Goal: Task Accomplishment & Management: Manage account settings

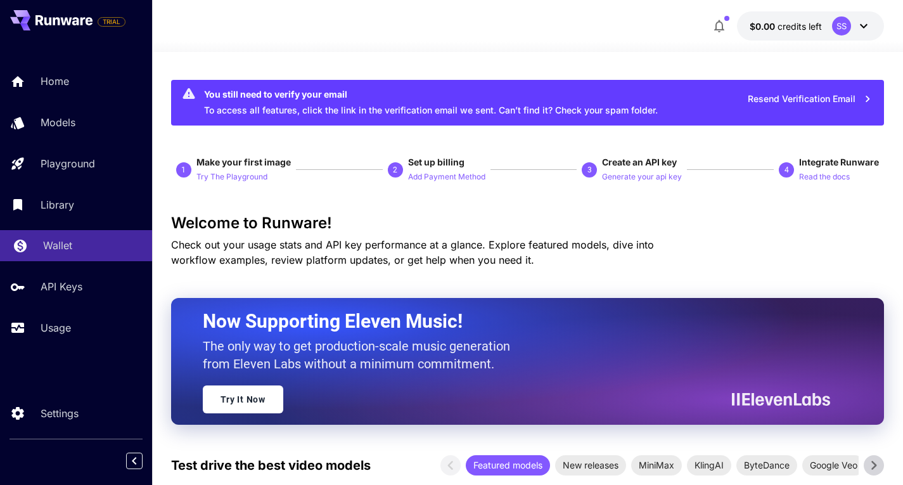
click at [60, 243] on p "Wallet" at bounding box center [57, 245] width 29 height 15
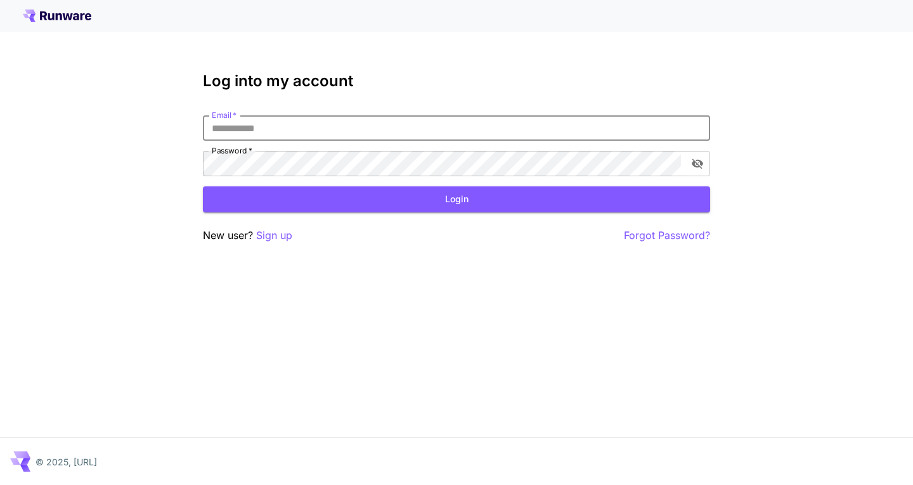
click at [257, 129] on input "Email   *" at bounding box center [456, 127] width 507 height 25
type input "**********"
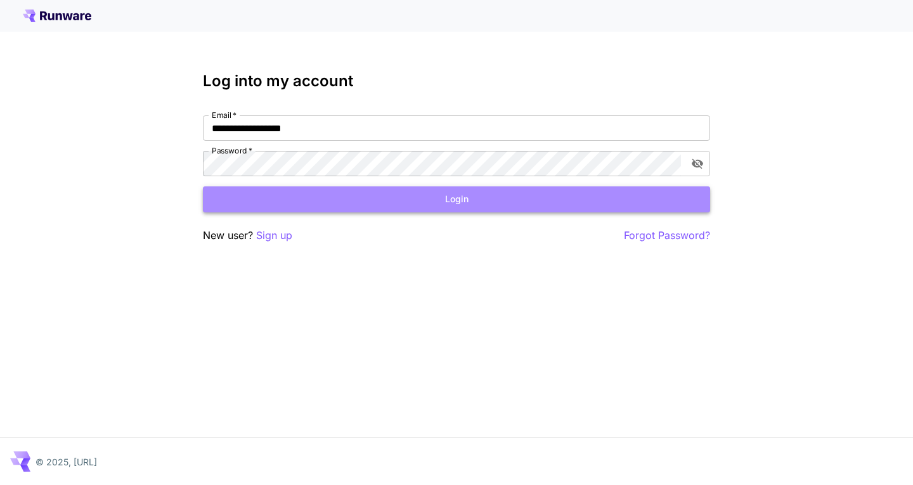
click at [273, 196] on button "Login" at bounding box center [456, 199] width 507 height 26
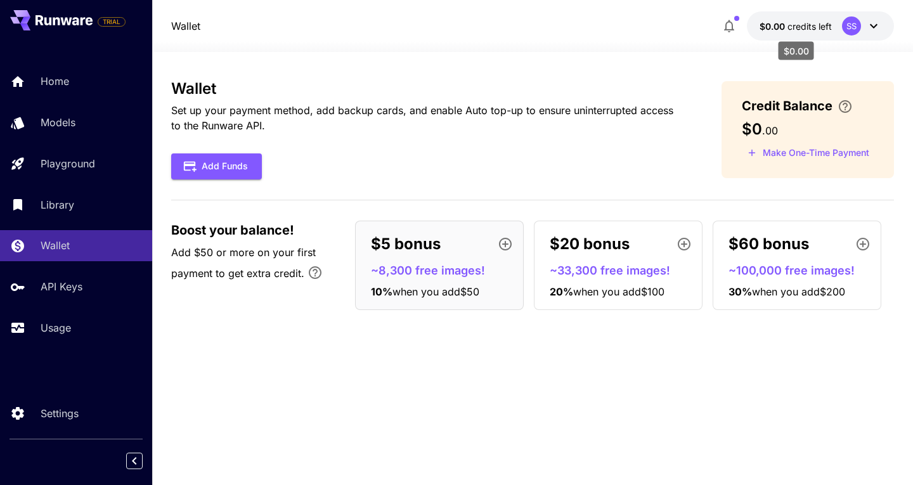
click at [828, 31] on span "credits left" at bounding box center [809, 26] width 44 height 11
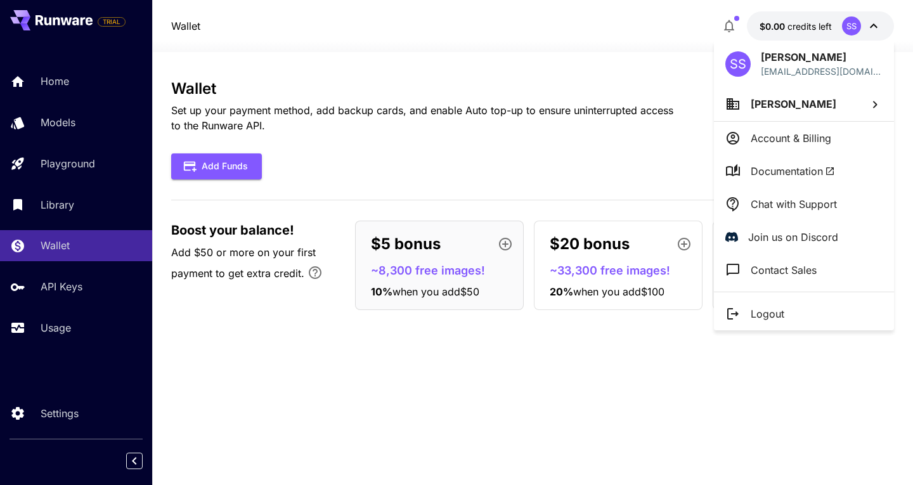
click at [777, 139] on p "Account & Billing" at bounding box center [790, 138] width 80 height 15
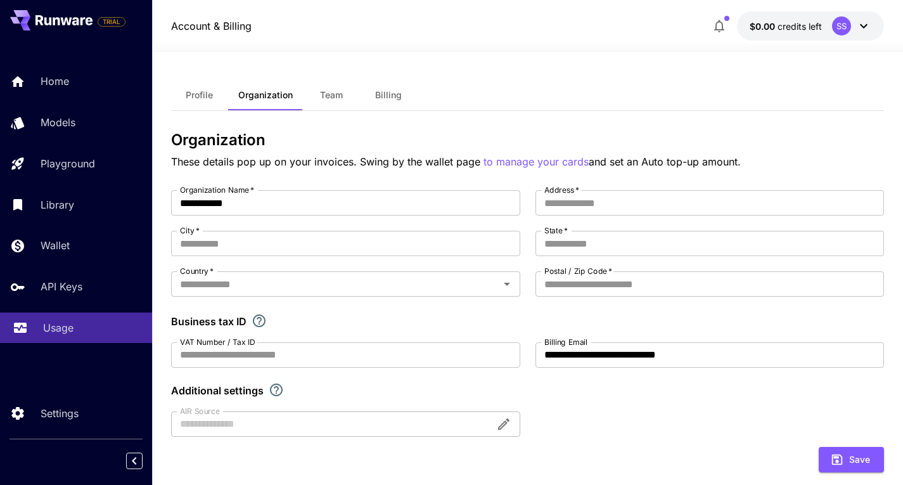
click at [80, 335] on div "Usage" at bounding box center [92, 327] width 99 height 15
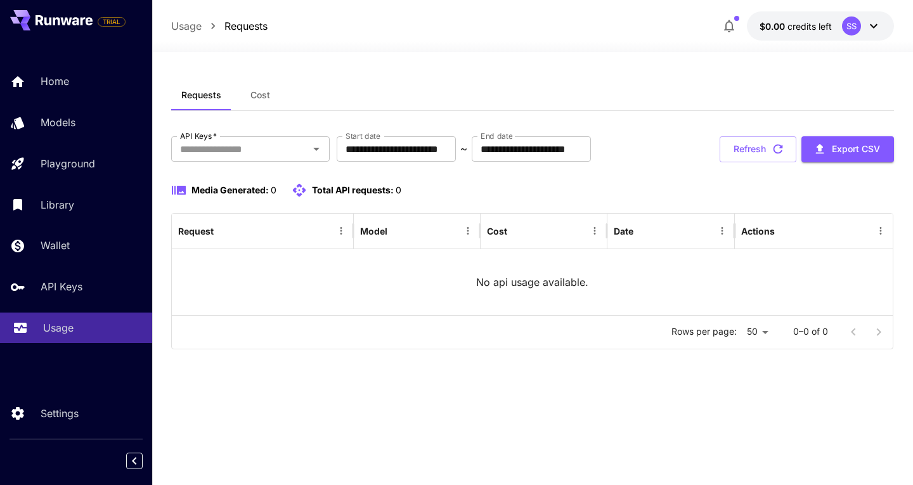
click at [80, 335] on div "Usage" at bounding box center [92, 327] width 99 height 15
click at [773, 94] on div "Requests Cost" at bounding box center [532, 95] width 723 height 31
click at [79, 245] on div "Wallet" at bounding box center [92, 245] width 99 height 15
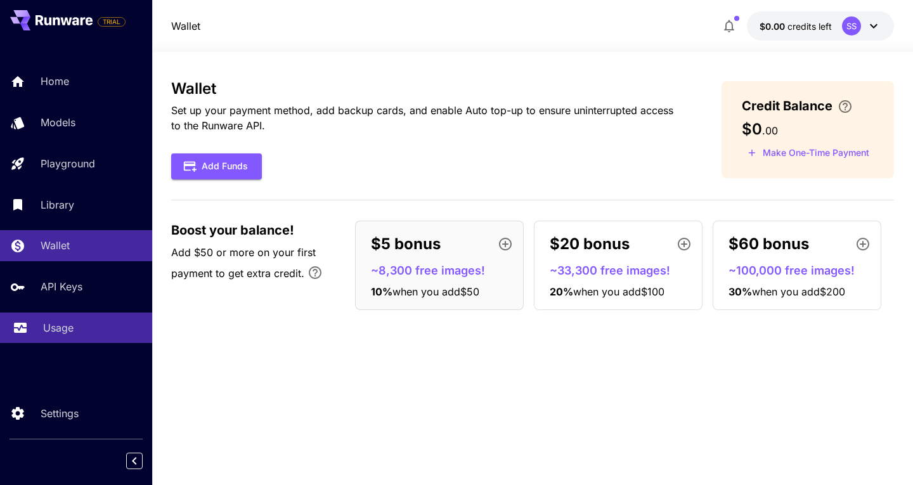
click at [67, 329] on p "Usage" at bounding box center [58, 327] width 30 height 15
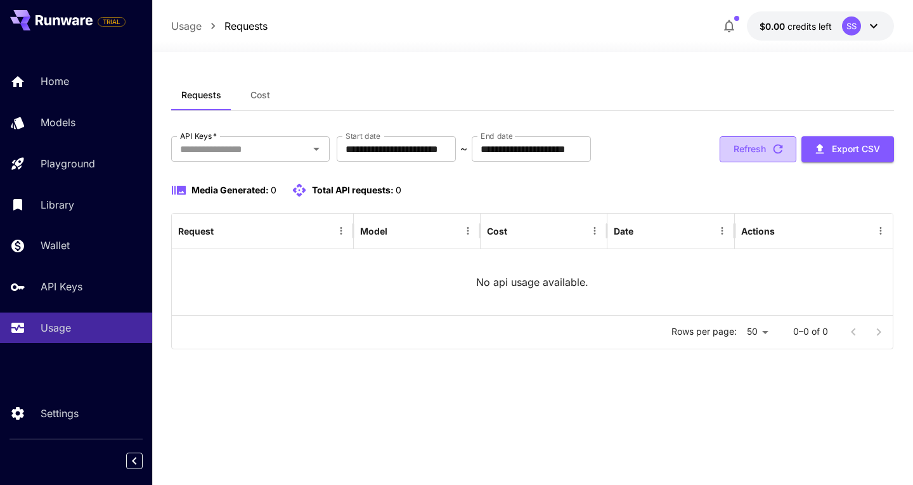
click at [751, 153] on button "Refresh" at bounding box center [757, 149] width 77 height 26
click at [468, 404] on div "**********" at bounding box center [532, 268] width 723 height 377
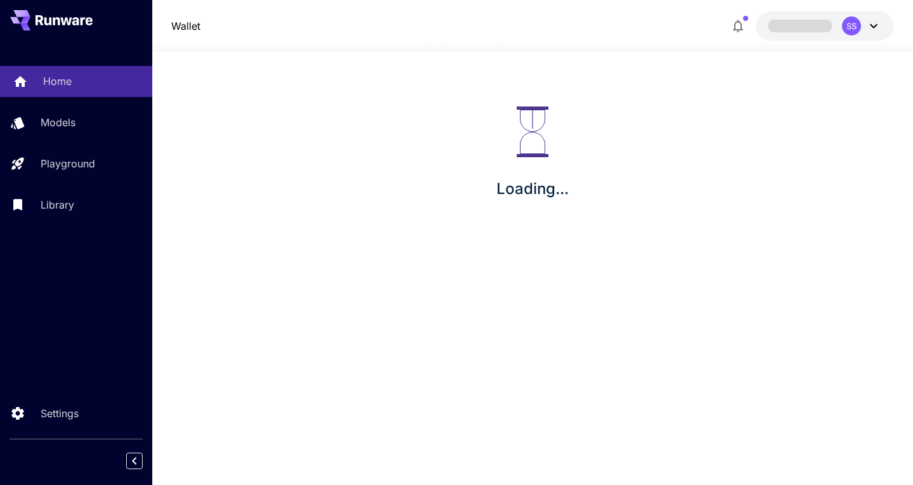
click at [49, 76] on p "Home" at bounding box center [57, 81] width 29 height 15
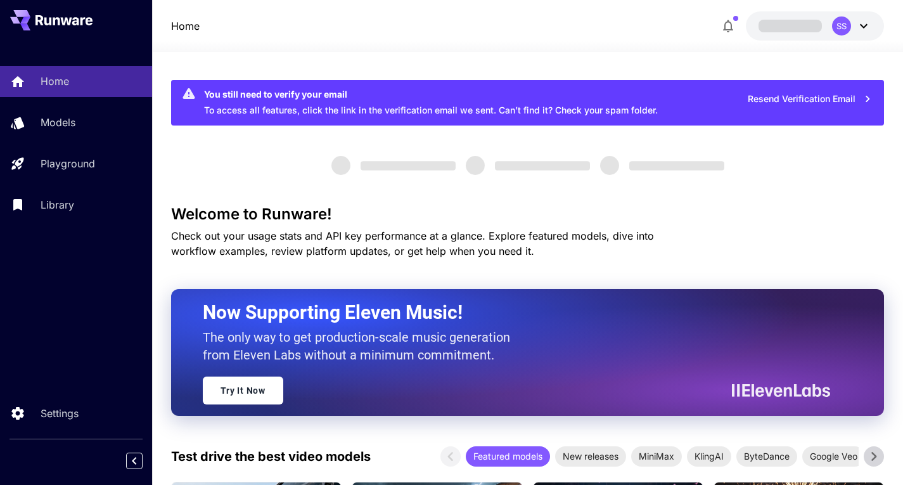
click at [858, 30] on icon at bounding box center [863, 25] width 15 height 15
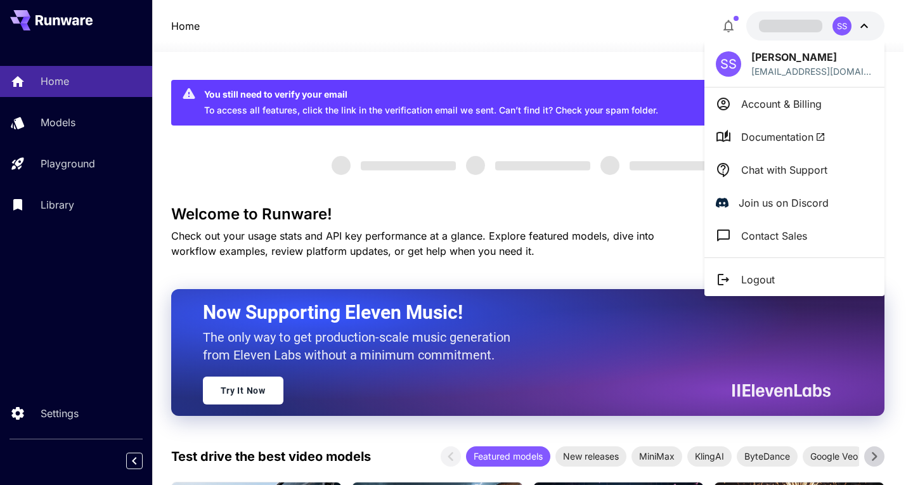
click at [858, 30] on div at bounding box center [456, 242] width 913 height 485
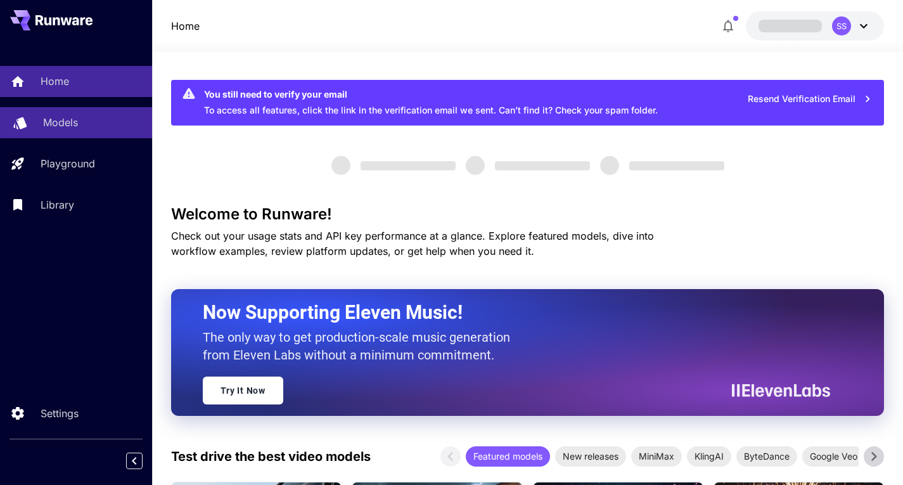
click at [71, 120] on p "Models" at bounding box center [60, 122] width 35 height 15
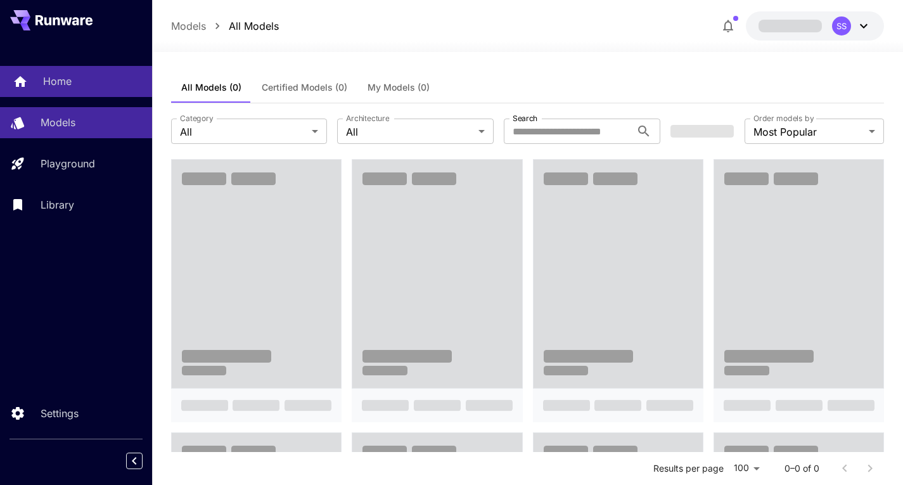
click at [77, 86] on div "Home" at bounding box center [92, 81] width 99 height 15
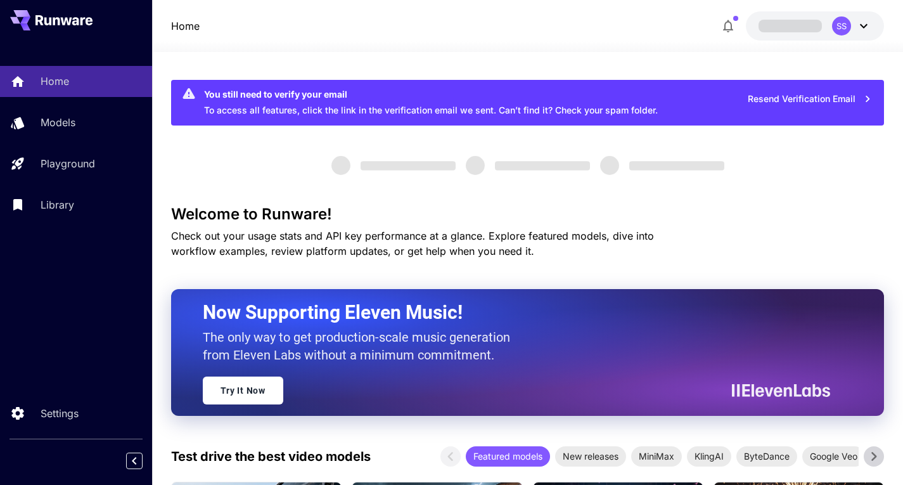
click at [853, 30] on div "SS" at bounding box center [851, 25] width 39 height 19
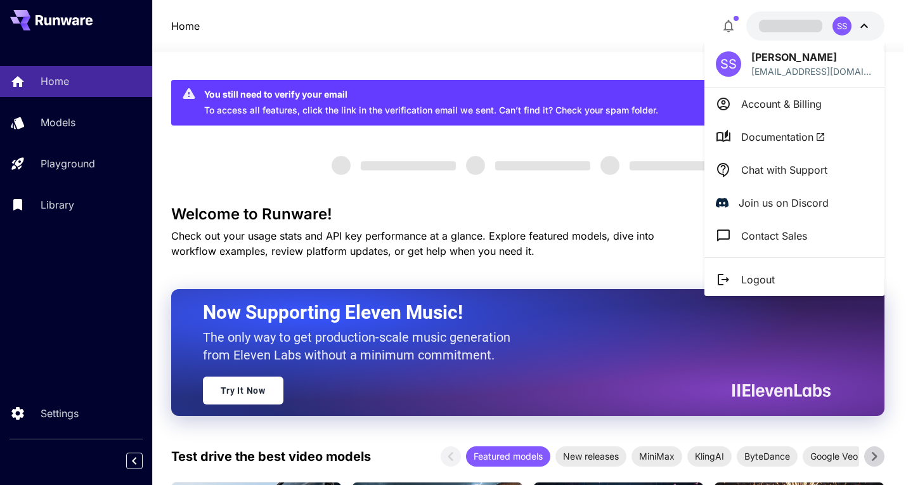
click at [810, 106] on p "Account & Billing" at bounding box center [781, 103] width 80 height 15
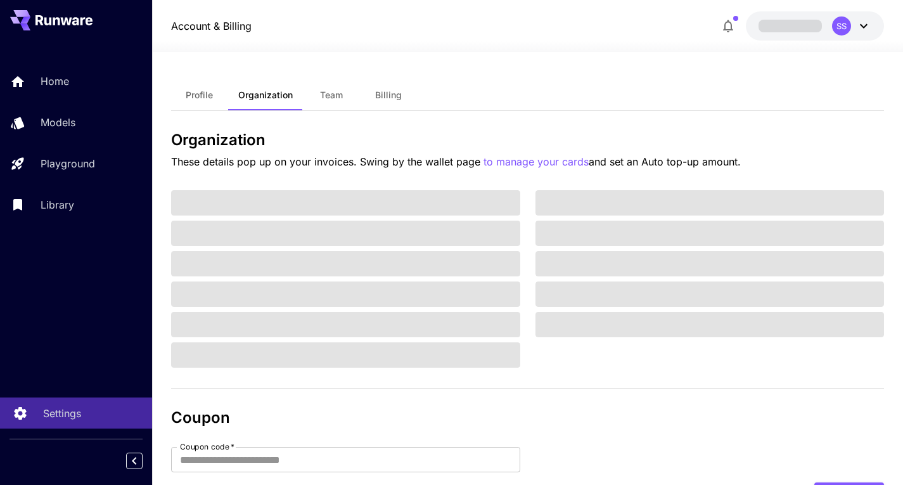
click at [63, 406] on p "Settings" at bounding box center [62, 413] width 38 height 15
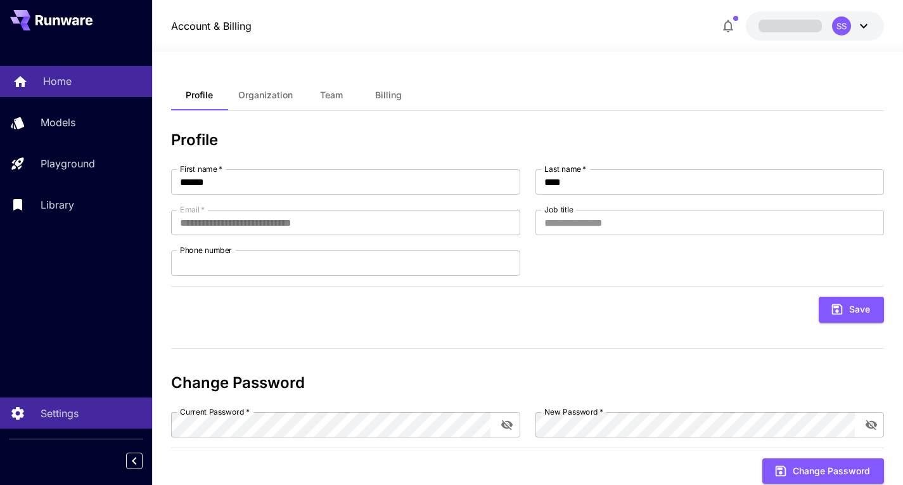
click at [102, 92] on link "Home" at bounding box center [76, 81] width 152 height 31
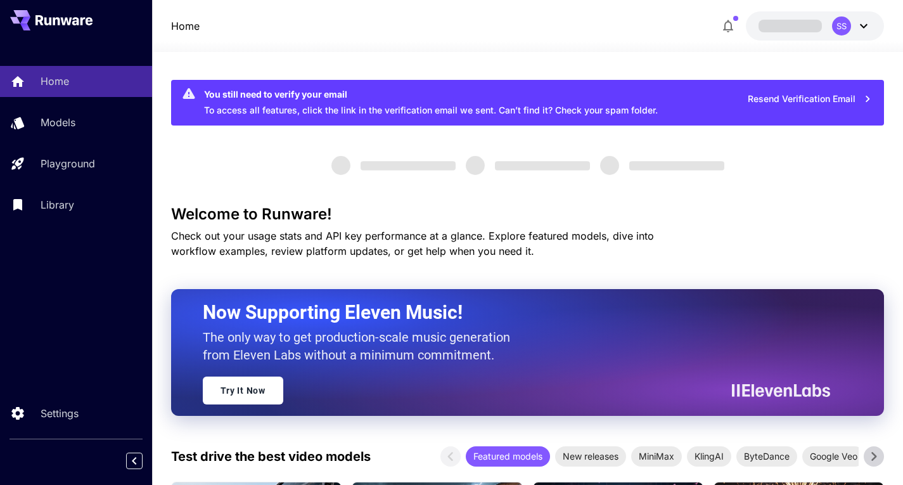
click at [848, 27] on div "SS" at bounding box center [841, 25] width 19 height 19
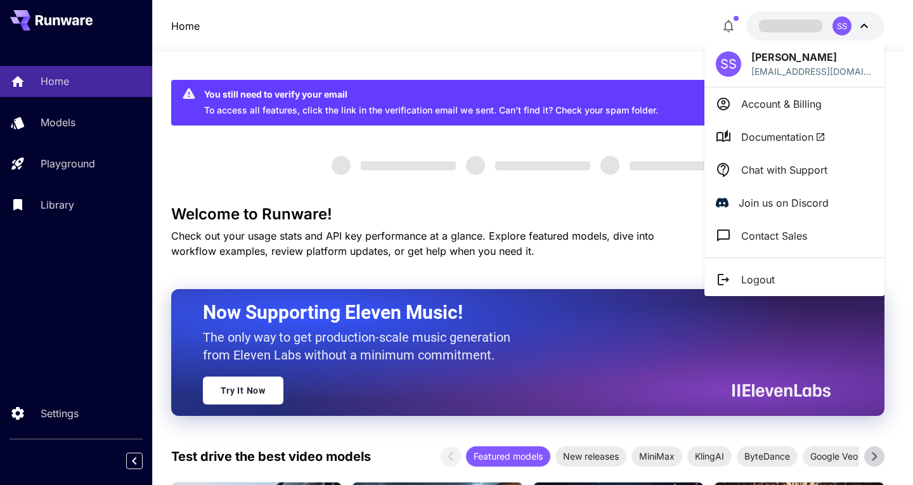
click at [805, 101] on p "Account & Billing" at bounding box center [781, 103] width 80 height 15
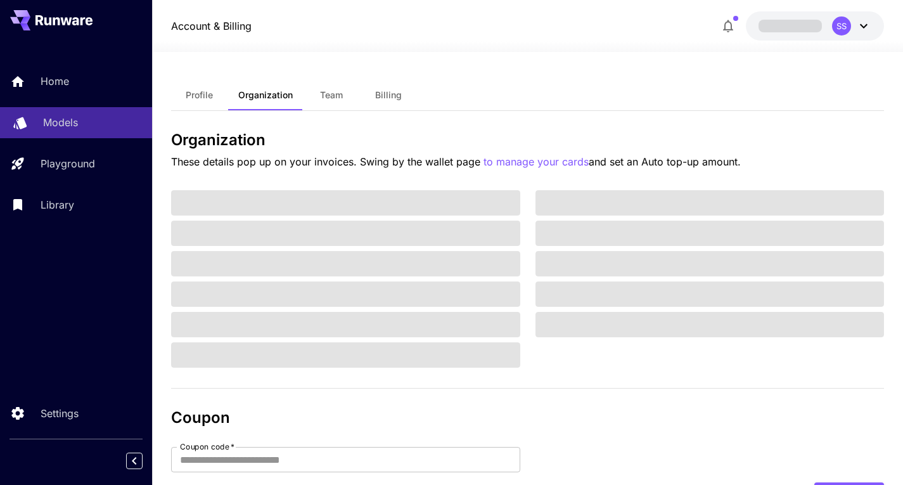
click at [86, 132] on link "Models" at bounding box center [76, 122] width 152 height 31
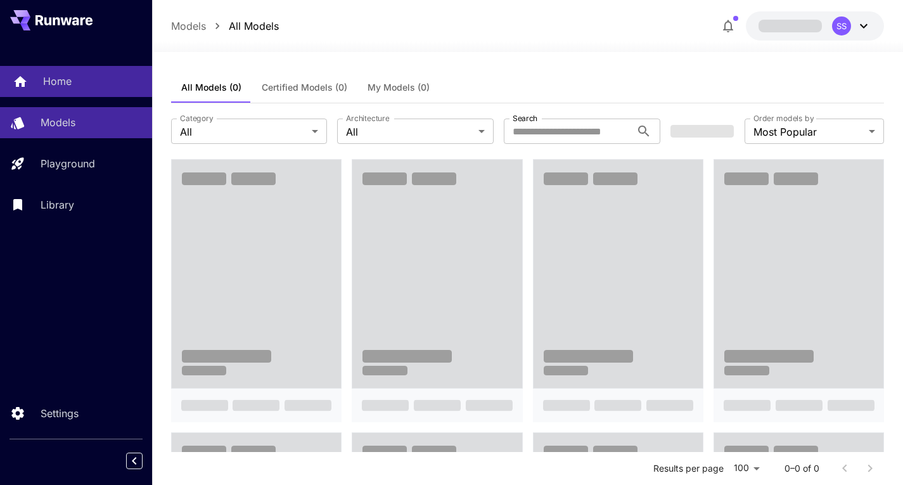
click at [91, 91] on link "Home" at bounding box center [76, 81] width 152 height 31
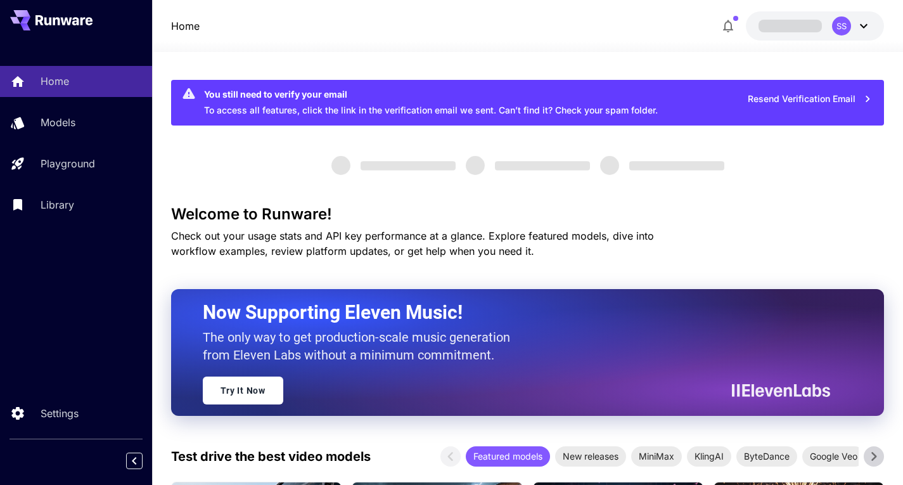
click at [851, 35] on button "SS" at bounding box center [815, 25] width 138 height 29
